Goal: Navigation & Orientation: Find specific page/section

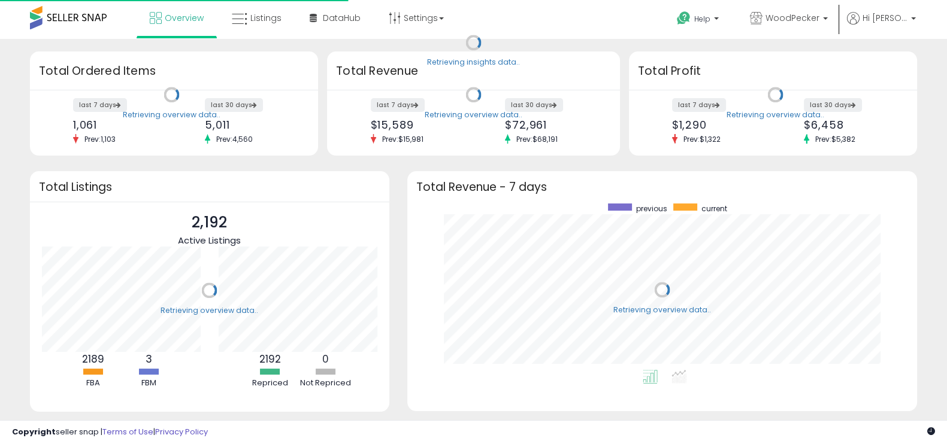
scroll to position [166, 485]
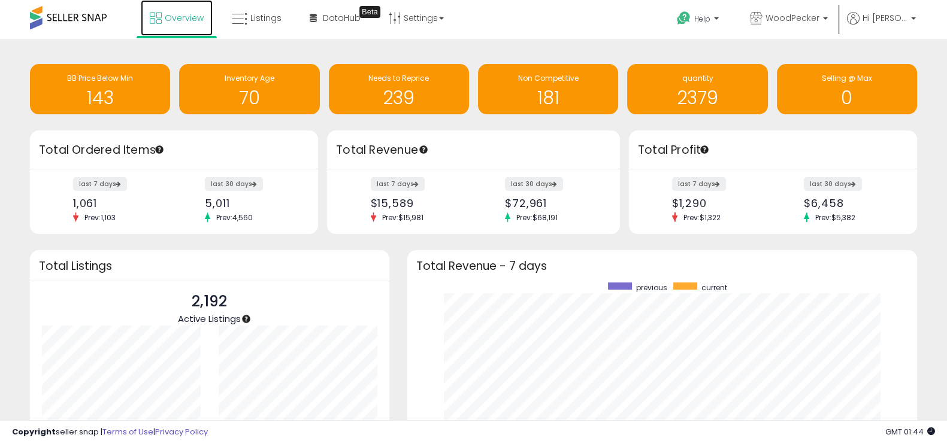
click at [170, 16] on span "Overview" at bounding box center [184, 18] width 39 height 12
click at [64, 11] on span at bounding box center [68, 17] width 77 height 23
click at [165, 19] on span "Overview" at bounding box center [184, 18] width 39 height 12
click at [711, 185] on label "last 7 days" at bounding box center [699, 184] width 55 height 15
